Goal: Task Accomplishment & Management: Complete application form

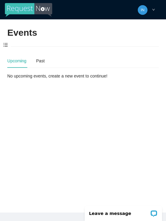
click at [6, 44] on span at bounding box center [5, 45] width 11 height 13
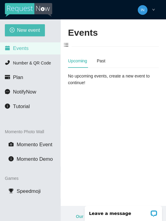
click at [15, 32] on button "New event" at bounding box center [25, 30] width 40 height 12
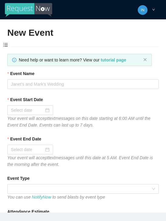
type textarea "Thanks for coming to Guitars and Cadillacs! Follow us on FB & IG @guitarsandcad…"
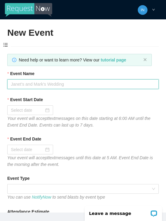
click at [24, 86] on input "Event Name" at bounding box center [82, 84] width 151 height 10
type input "[DATE] Night"
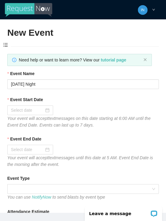
click at [24, 107] on input "Event Start Date" at bounding box center [27, 110] width 33 height 7
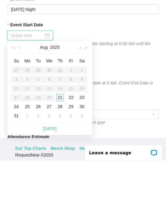
scroll to position [27, 0]
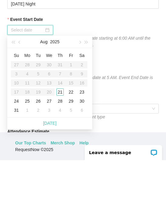
click at [52, 182] on link "[DATE]" at bounding box center [49, 184] width 13 height 5
type input "[DATE]"
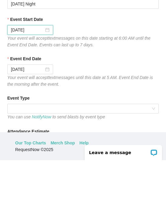
click at [72, 165] on span at bounding box center [83, 169] width 144 height 9
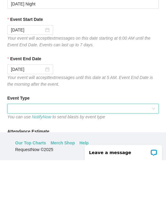
scroll to position [19, 0]
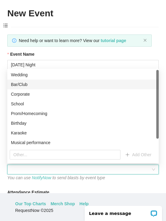
click at [45, 86] on div "Bar/Club" at bounding box center [83, 84] width 144 height 7
type textarea "Thanks for coming to Guitars and Cadillacs! Follow us on FB & IG @guitarsandcad…"
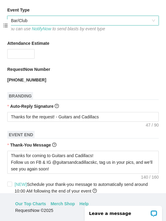
scroll to position [152, 0]
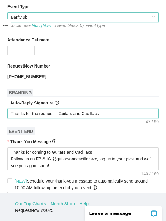
click at [115, 115] on textarea "Thanks for the request! - Guitars and Cadillacs" at bounding box center [82, 114] width 151 height 10
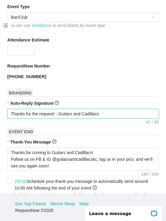
type textarea "Thanks for the request! - Guitars and Cadillacs"
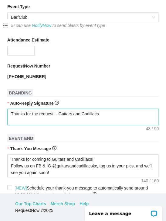
type textarea "Thanks for the request! - Guitars and Cadillacs T"
type textarea "Thanks for the request! - Guitars and Cadillacs To"
type textarea "Thanks for the request! - Guitars and Cadillacs T"
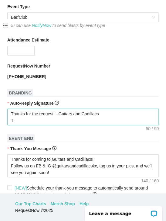
type textarea "Thanks for the request! - Guitars and Cadillacs T"
type textarea "Thanks for the request! - Guitars and Cadillacs Ti"
type textarea "Thanks for the request! - Guitars and Cadillacs Tip"
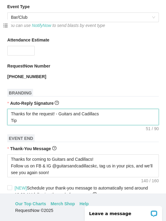
type textarea "Thanks for the request! - Guitars and Cadillacs Tip"
type textarea "Thanks for the request! - Guitars and Cadillacs Tip t"
type textarea "Thanks for the request! - Guitars and Cadillacs Tip th"
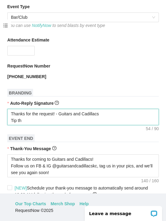
type textarea "Thanks for the request! - Guitars and Cadillacs Tip the"
type textarea "Thanks for the request! - Guitars and Cadillacs Tip the D"
type textarea "Thanks for the request! - Guitars and Cadillacs Tip the DJ"
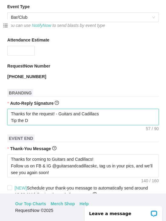
type textarea "Thanks for the request! - Guitars and Cadillacs Tip the DJ"
type textarea "Thanks for the request! - Guitars and Cadillacs Tip the DJ?"
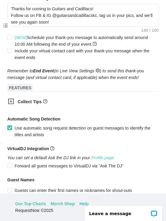
scroll to position [311, 0]
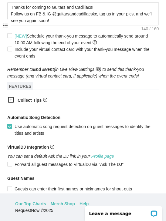
type textarea "Thanks for the request! - Guitars and Cadillacs Tip the DJ?"
click at [7, 101] on div "Collect Tips" at bounding box center [79, 100] width 152 height 15
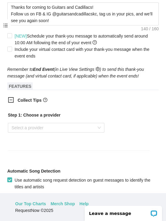
click at [101, 130] on div "Select a provider" at bounding box center [56, 128] width 96 height 10
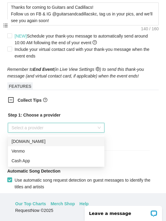
click at [17, 153] on div "Venmo" at bounding box center [56, 151] width 89 height 7
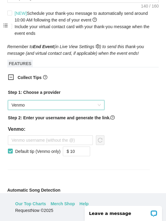
scroll to position [334, 0]
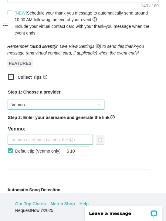
click at [22, 141] on input "text" at bounding box center [50, 140] width 85 height 10
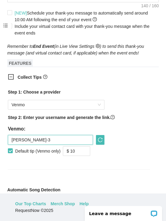
type input "[PERSON_NAME]-3"
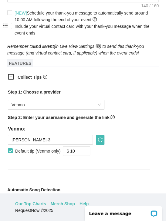
click at [88, 154] on span "down" at bounding box center [87, 154] width 4 height 4
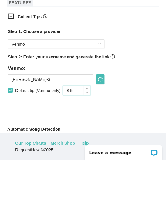
type input "$ 5"
click at [101, 138] on icon "reload" at bounding box center [100, 140] width 5 height 5
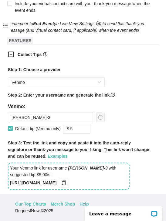
scroll to position [379, 0]
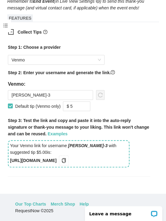
click at [66, 161] on icon "copy" at bounding box center [63, 160] width 5 height 5
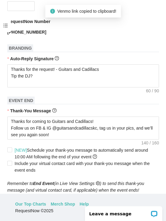
scroll to position [197, 0]
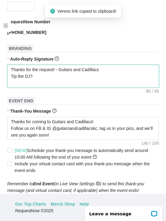
click at [81, 82] on textarea "Thanks for the request! - Guitars and Cadillacs Tip the DJ?" at bounding box center [82, 76] width 151 height 23
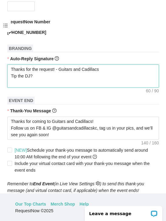
click at [81, 81] on textarea "Thanks for the request! - Guitars and Cadillacs Tip the DJ?" at bounding box center [82, 76] width 151 height 23
paste textarea "[URL][DOMAIN_NAME]"
type textarea "Thanks for the request! - Guitars and Cadillacs Tip the DJ? [URL][DOMAIN_NAME]"
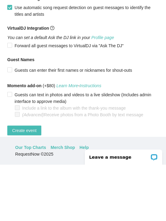
scroll to position [27, 0]
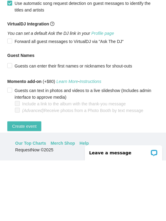
type textarea "Thanks for the request! - Guitars and Cadillacs Tip the DJ? [URL][DOMAIN_NAME]"
click at [30, 184] on span "Create event" at bounding box center [24, 187] width 24 height 7
type textarea "Thanks for coming to Guitars and Cadillacs! Follow us on FB & IG @guitarsandcad…"
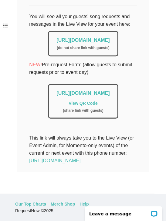
scroll to position [150, 0]
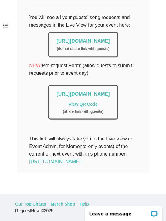
click at [80, 38] on link "[URL][DOMAIN_NAME]" at bounding box center [82, 40] width 53 height 5
